Goal: Task Accomplishment & Management: Complete application form

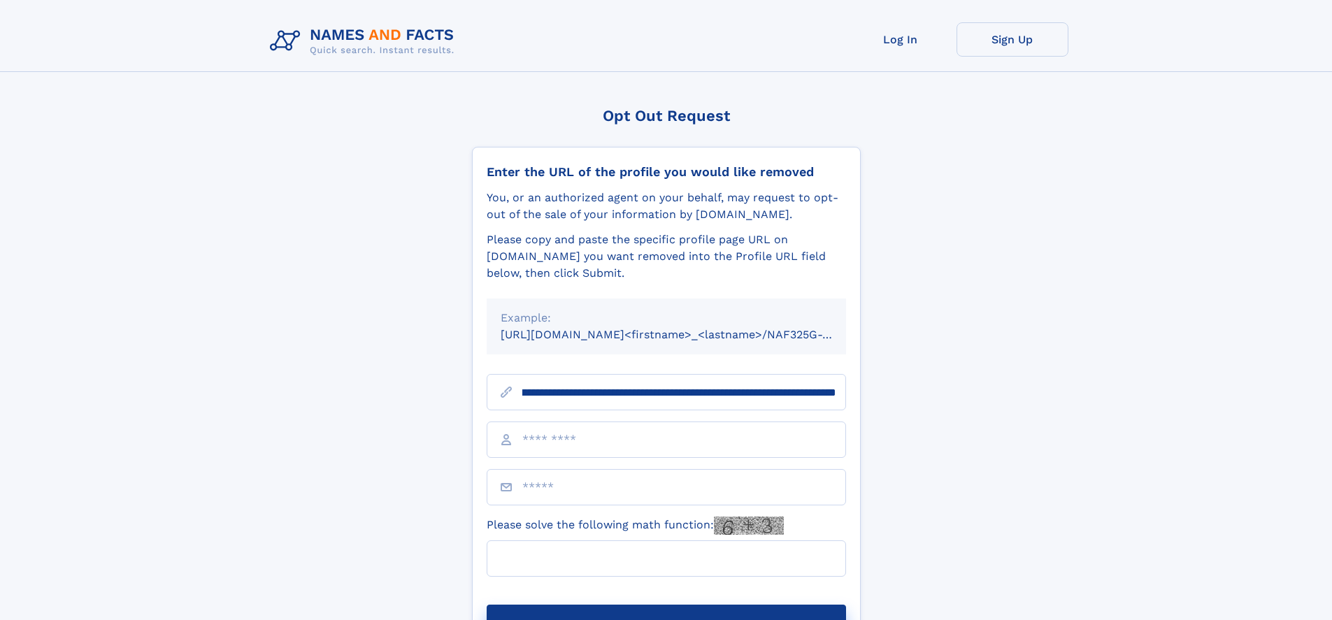
scroll to position [0, 169]
type input "**********"
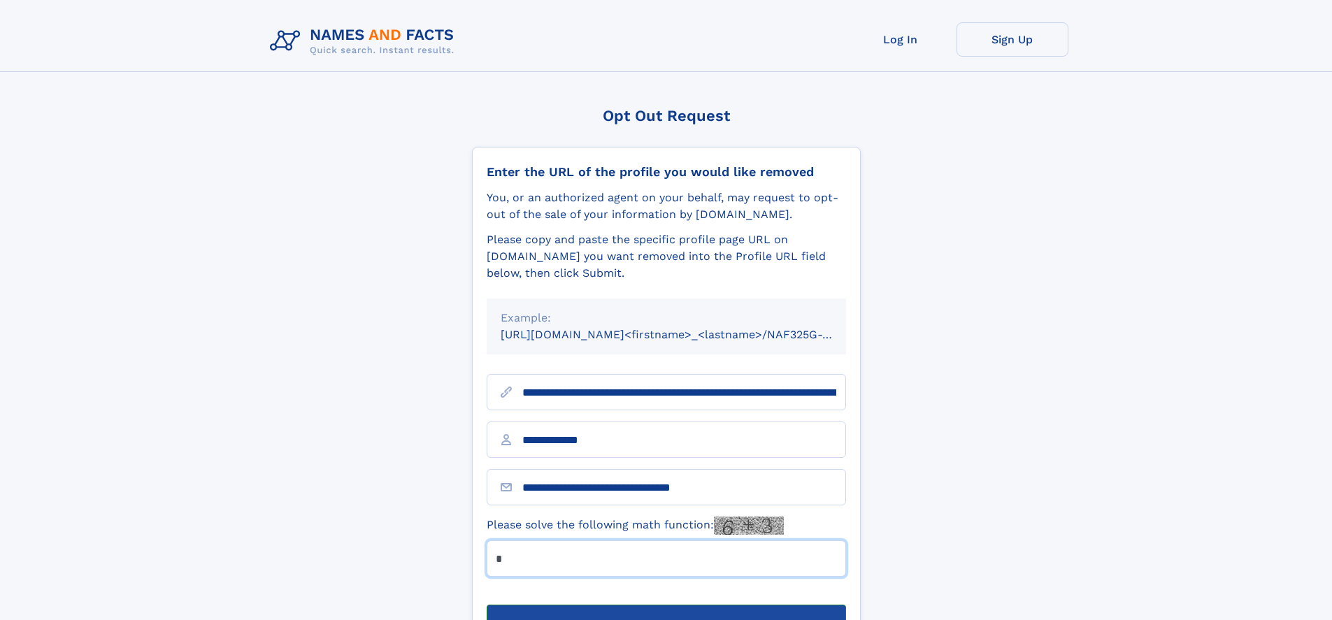
type input "*"
click at [666, 605] on button "Submit Opt Out Request" at bounding box center [666, 627] width 359 height 45
